Goal: Information Seeking & Learning: Learn about a topic

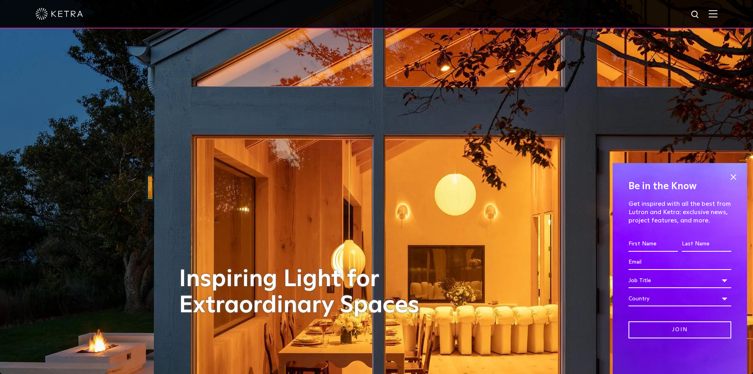
drag, startPoint x: 735, startPoint y: 171, endPoint x: 710, endPoint y: 172, distance: 25.0
click at [735, 171] on span at bounding box center [734, 177] width 12 height 12
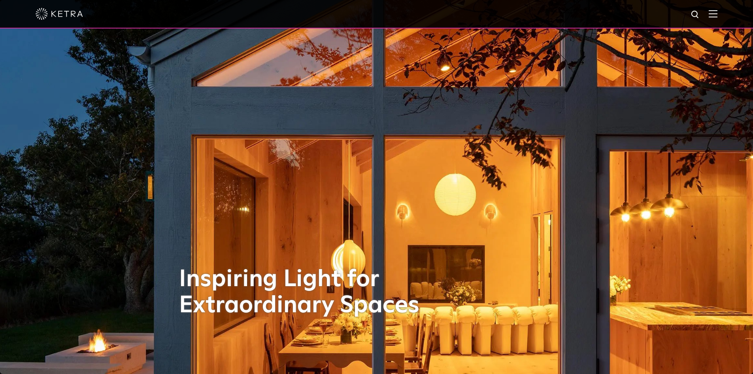
click at [724, 16] on div at bounding box center [376, 14] width 753 height 28
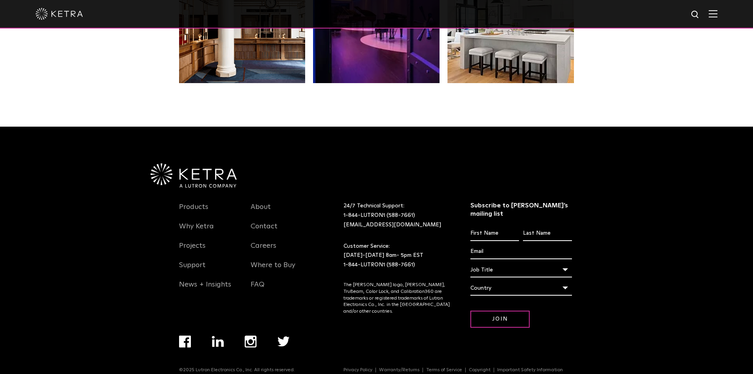
scroll to position [1661, 0]
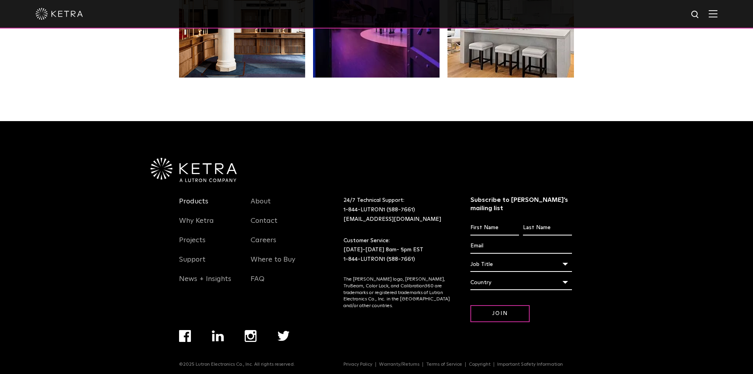
click at [199, 205] on link "Products" at bounding box center [193, 206] width 29 height 18
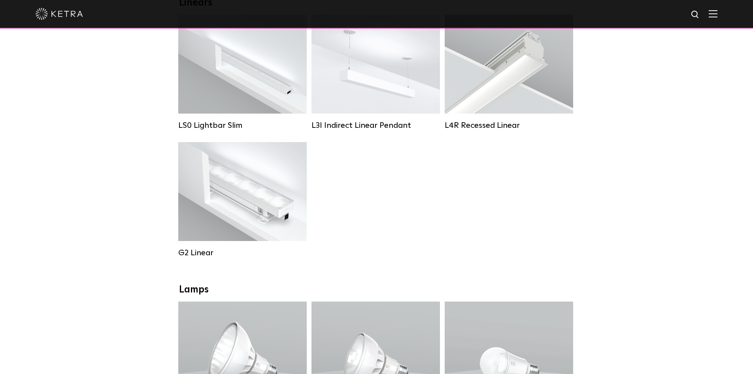
scroll to position [237, 0]
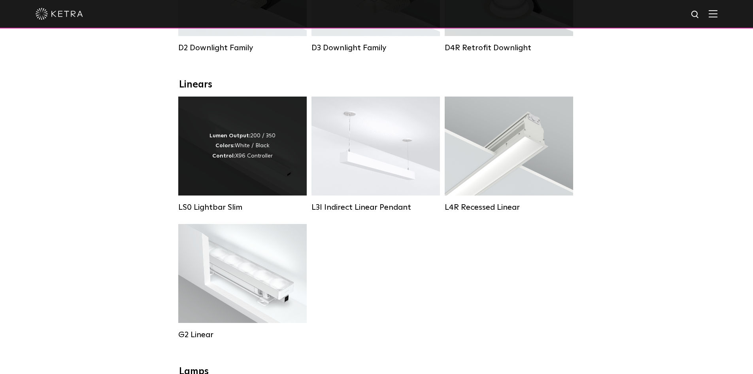
click at [284, 172] on div "Lumen Output: 200 / 350 Colors: White / Black Control: X96 Controller" at bounding box center [242, 145] width 129 height 99
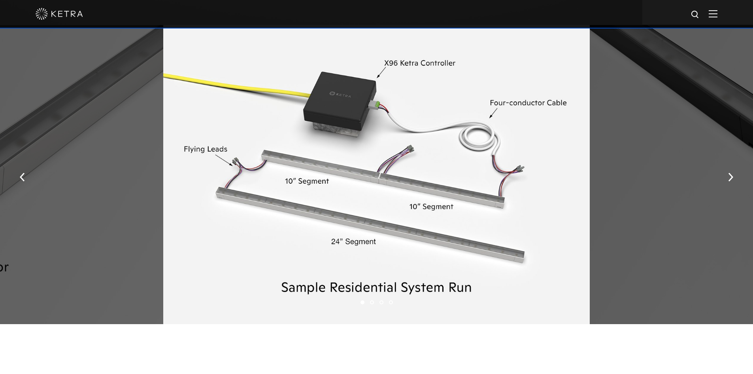
scroll to position [1068, 0]
